Goal: Transaction & Acquisition: Purchase product/service

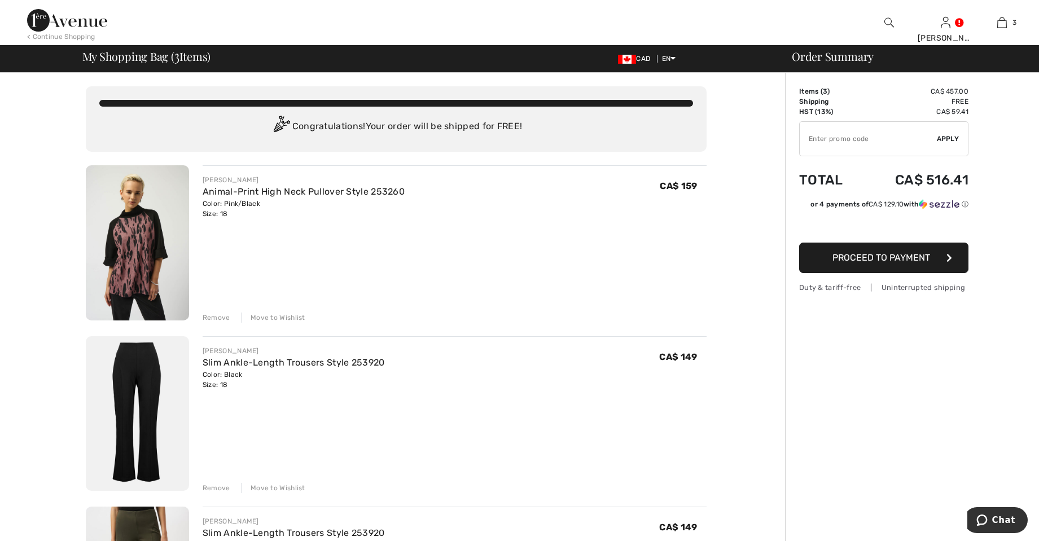
click at [252, 188] on link "Animal-Print High Neck Pullover Style 253260" at bounding box center [304, 191] width 202 height 11
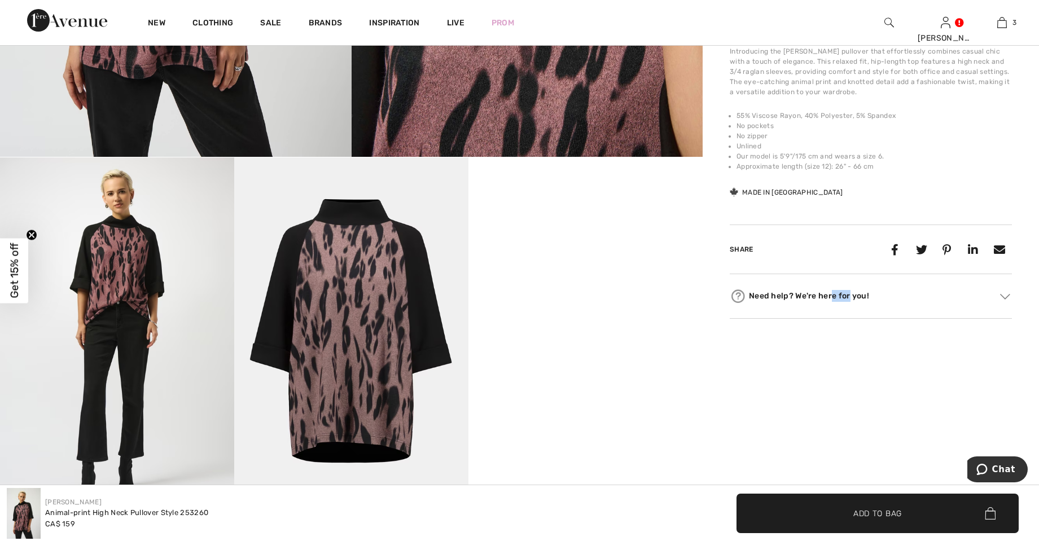
scroll to position [508, 0]
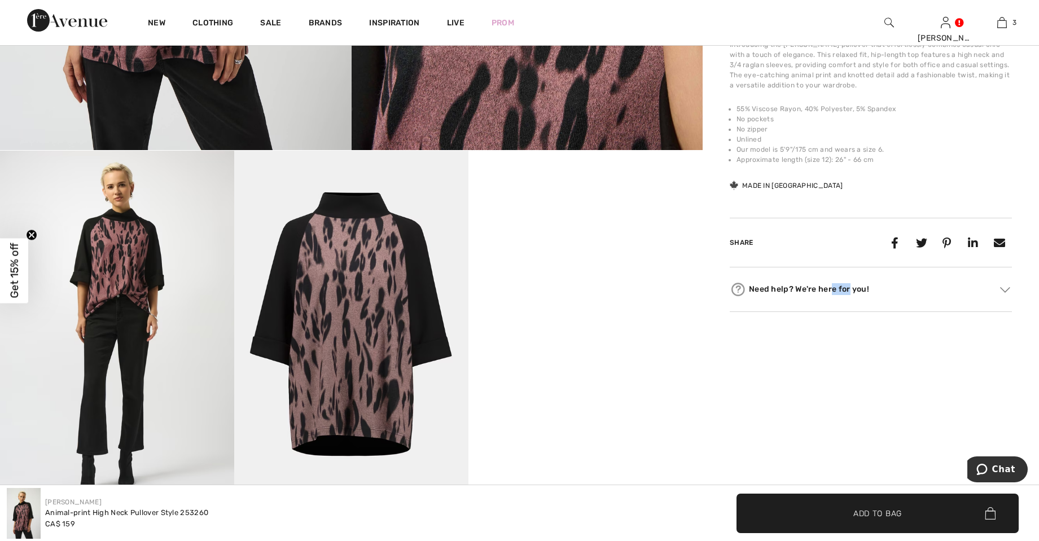
click at [669, 268] on video "Your browser does not support the video tag." at bounding box center [585, 209] width 234 height 117
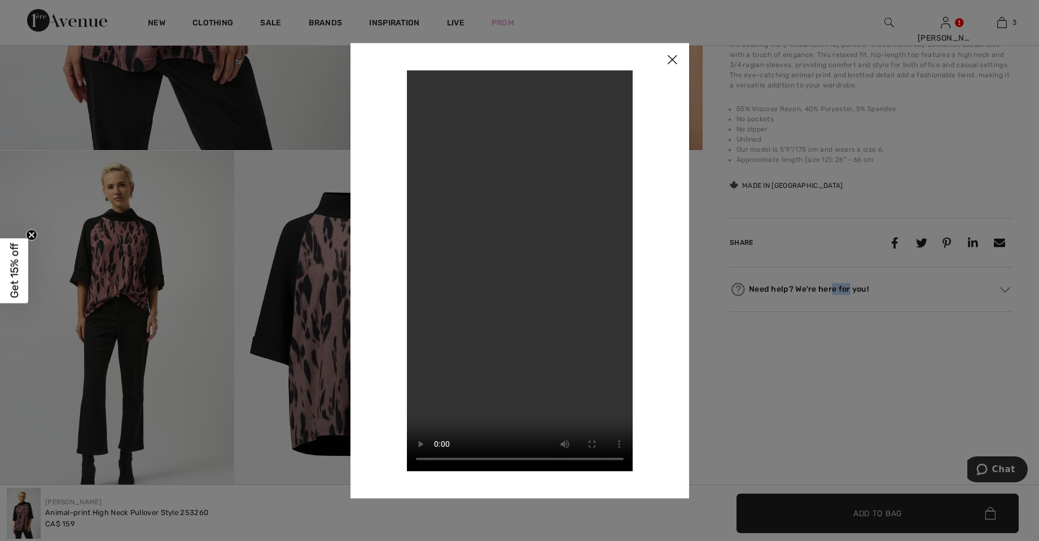
click at [1020, 11] on div at bounding box center [519, 270] width 1039 height 541
